Goal: Task Accomplishment & Management: Complete application form

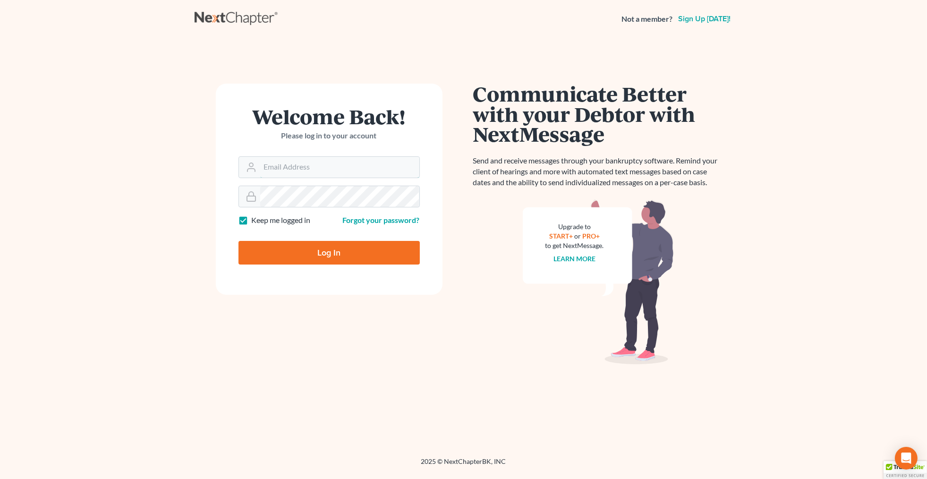
type input "arc@abodcarusolaw.com"
click at [325, 253] on input "Log In" at bounding box center [329, 253] width 181 height 24
type input "Thinking..."
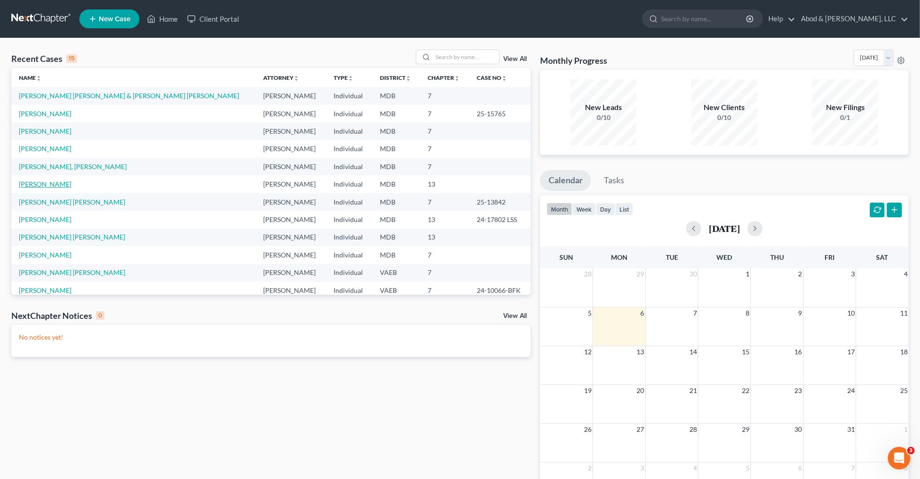
click at [49, 182] on link "Venson, Adrienne" at bounding box center [45, 184] width 52 height 8
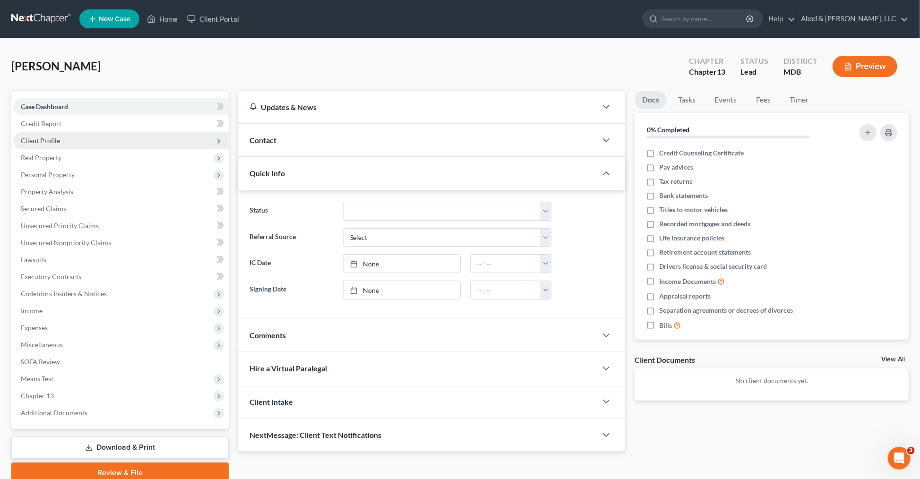
click at [58, 139] on span "Client Profile" at bounding box center [40, 140] width 39 height 8
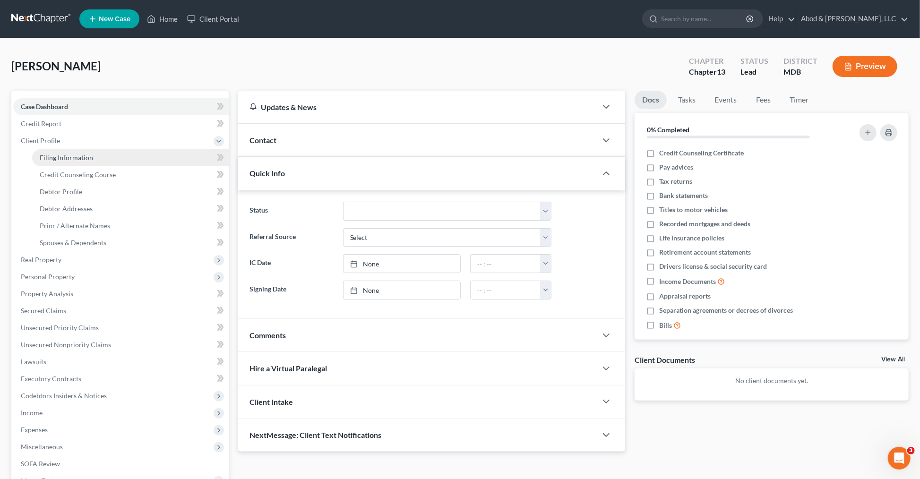
click at [71, 157] on span "Filing Information" at bounding box center [66, 157] width 53 height 8
select select "1"
select select "0"
select select "3"
select select "21"
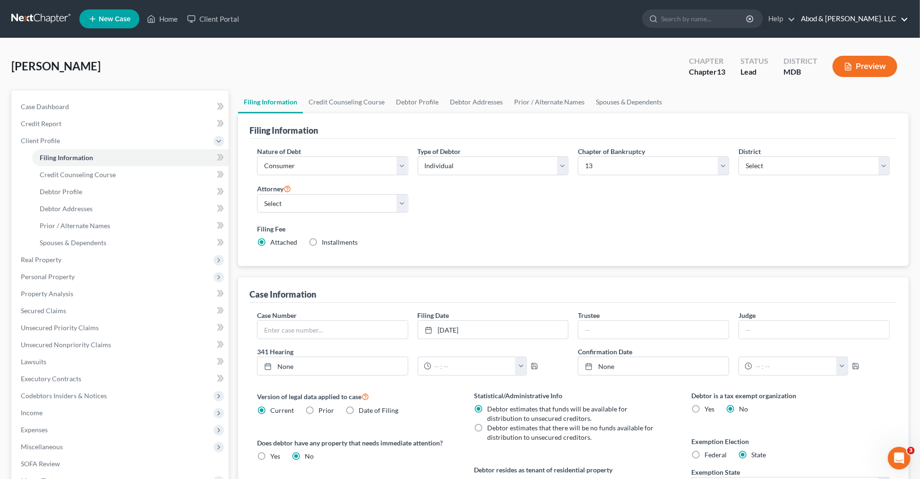
click at [861, 17] on link "Abod & Caruso, LLC" at bounding box center [852, 18] width 112 height 17
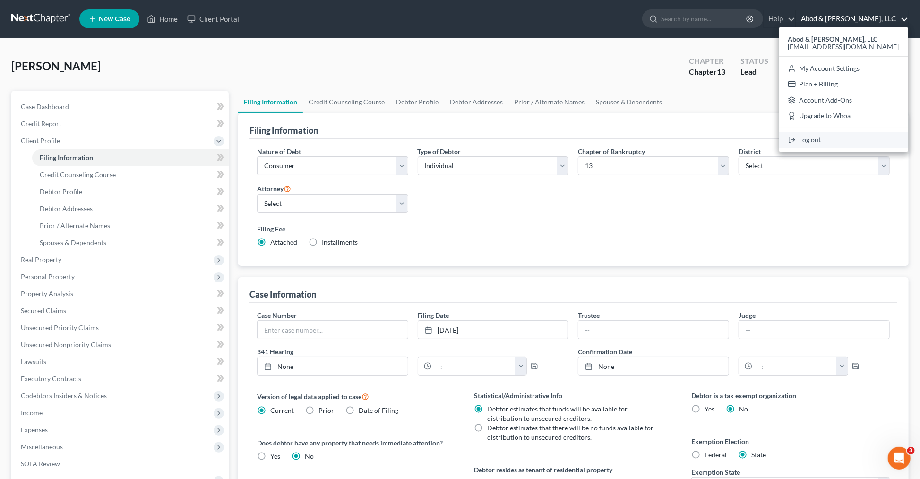
click at [853, 139] on link "Log out" at bounding box center [843, 140] width 129 height 16
